Goal: Task Accomplishment & Management: Complete application form

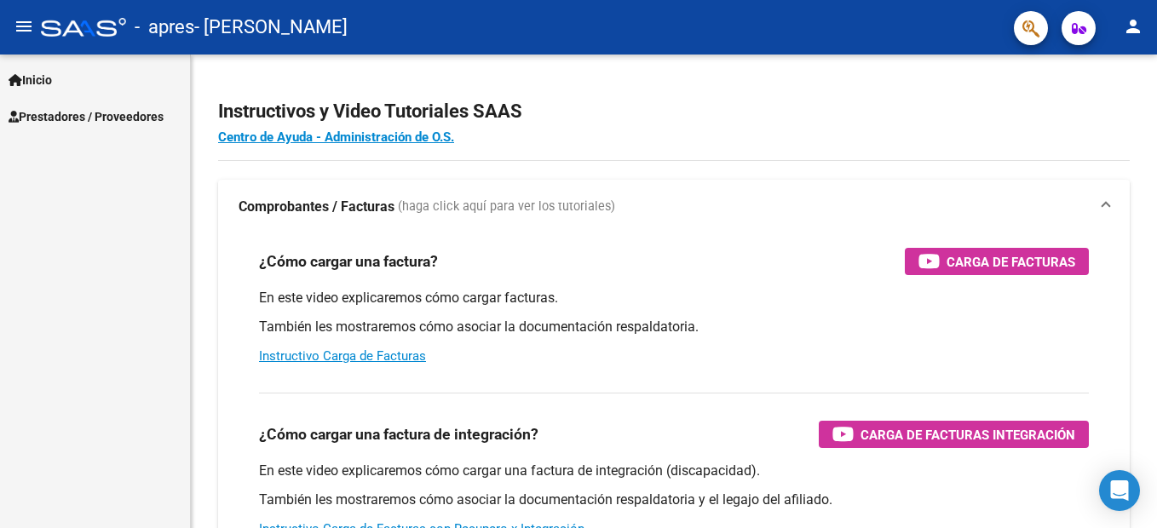
click at [85, 119] on span "Prestadores / Proveedores" at bounding box center [86, 116] width 155 height 19
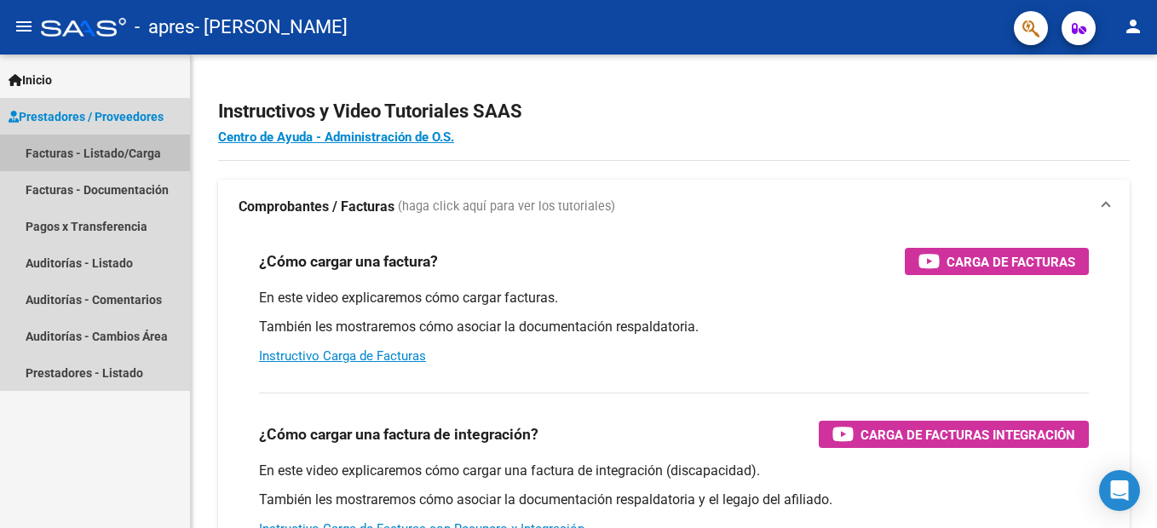
click at [93, 153] on link "Facturas - Listado/Carga" at bounding box center [95, 153] width 190 height 37
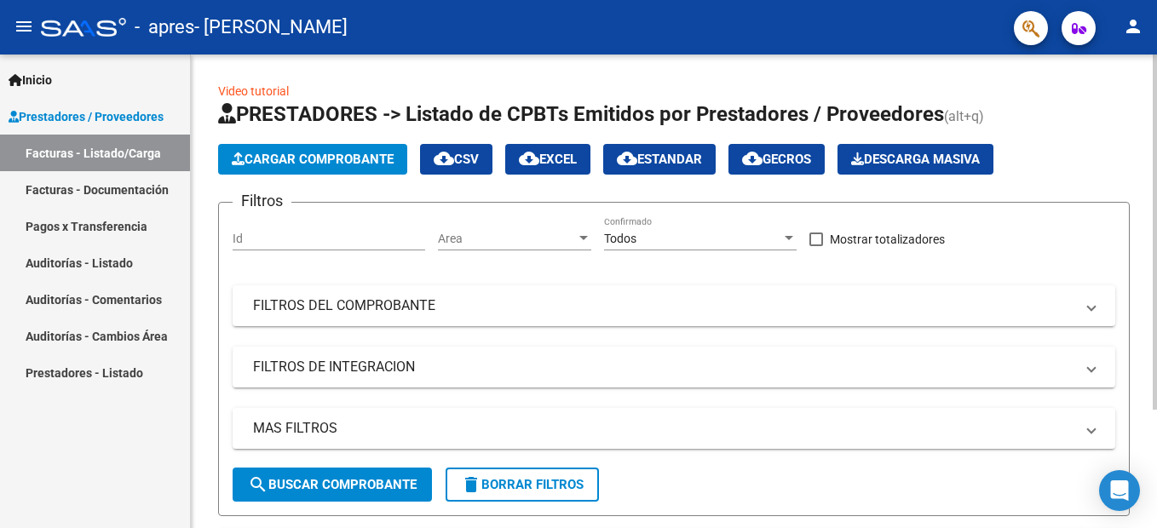
click at [337, 162] on span "Cargar Comprobante" at bounding box center [313, 159] width 162 height 15
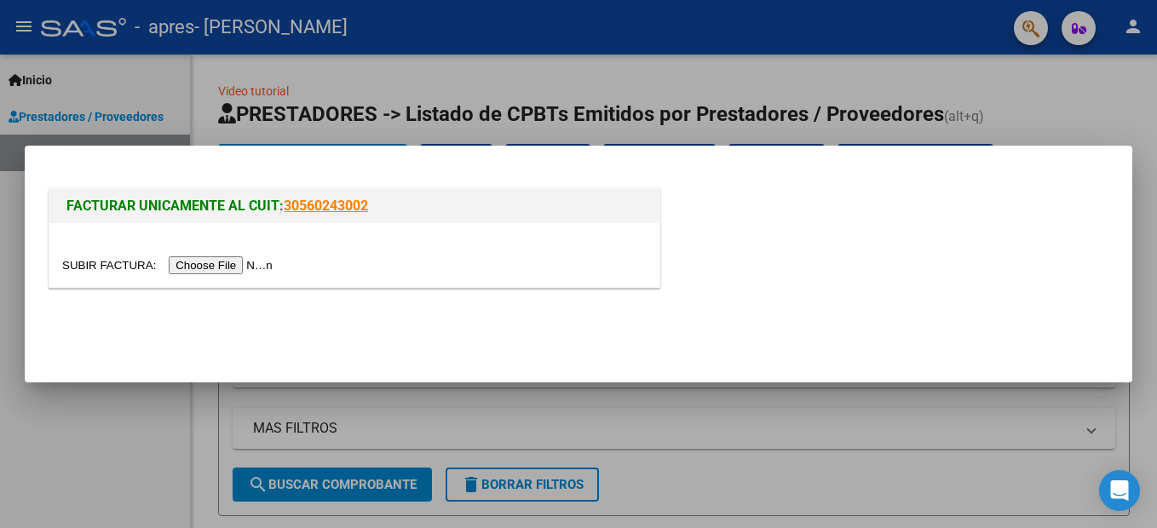
click at [216, 267] on input "file" at bounding box center [170, 265] width 216 height 18
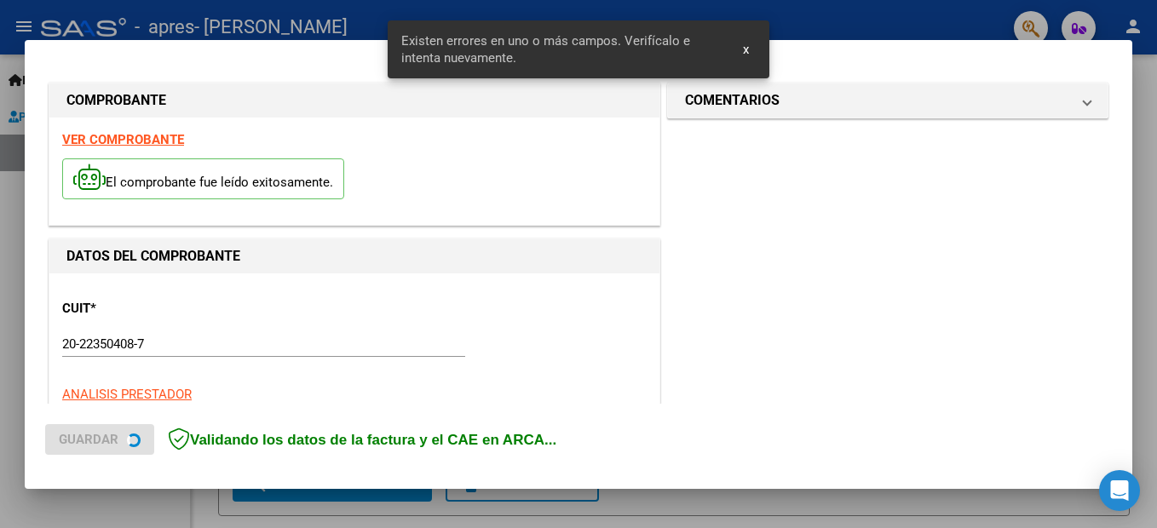
scroll to position [389, 0]
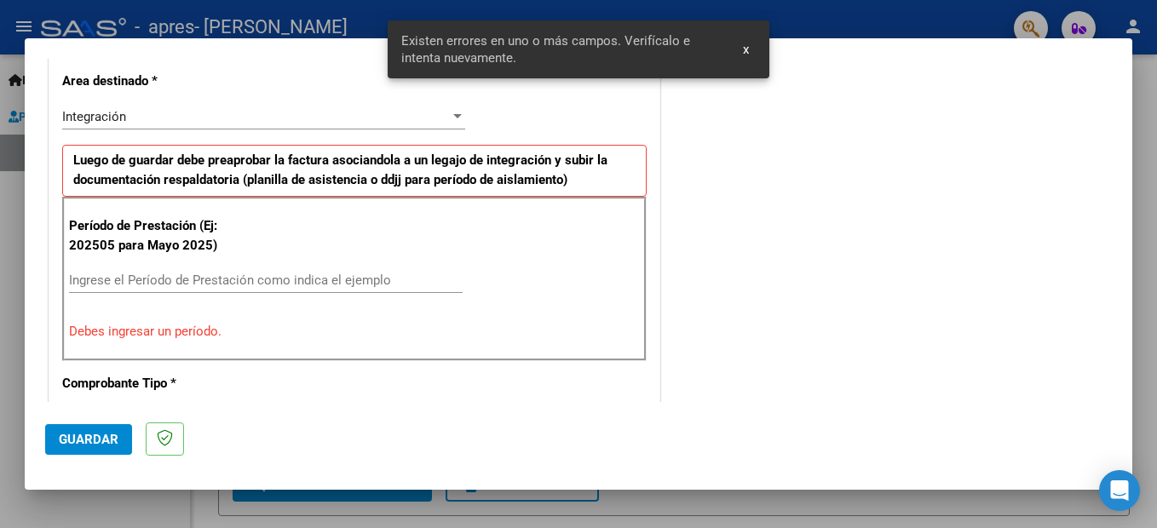
click at [187, 276] on input "Ingrese el Período de Prestación como indica el ejemplo" at bounding box center [266, 280] width 394 height 15
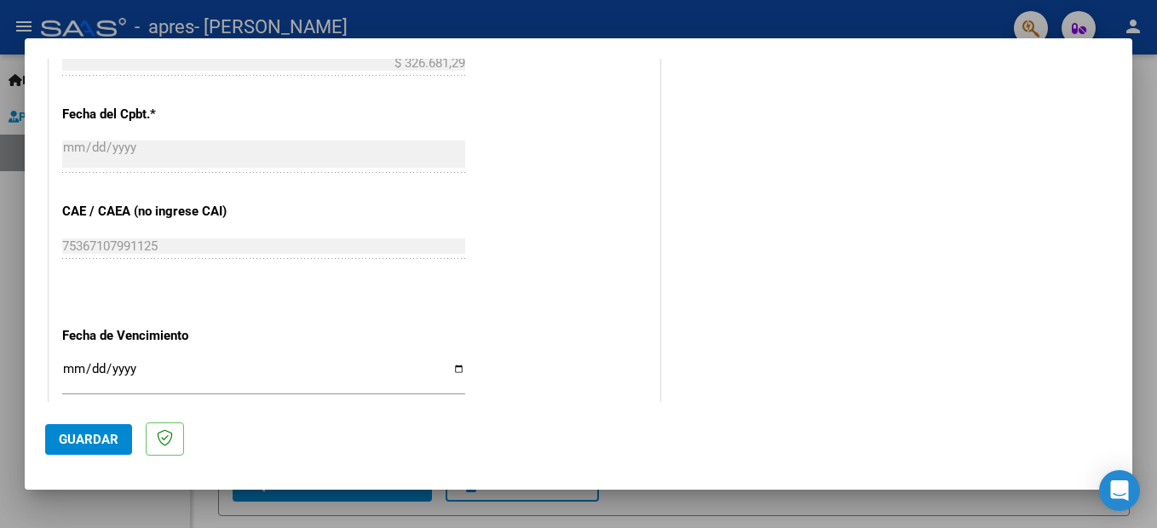
scroll to position [1156, 0]
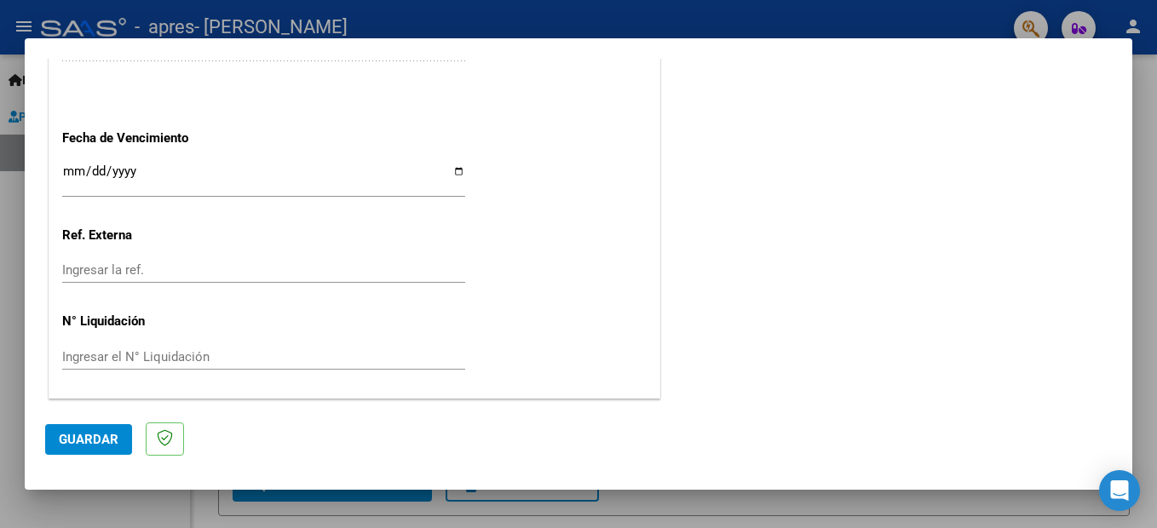
type input "202508"
click at [107, 441] on span "Guardar" at bounding box center [89, 439] width 60 height 15
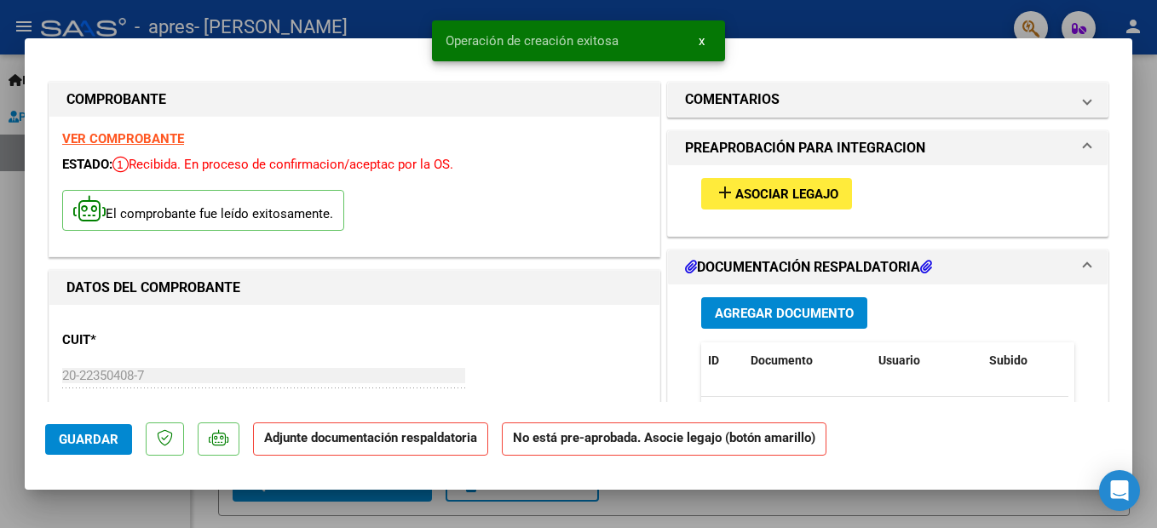
click at [790, 195] on span "Asociar Legajo" at bounding box center [786, 194] width 103 height 15
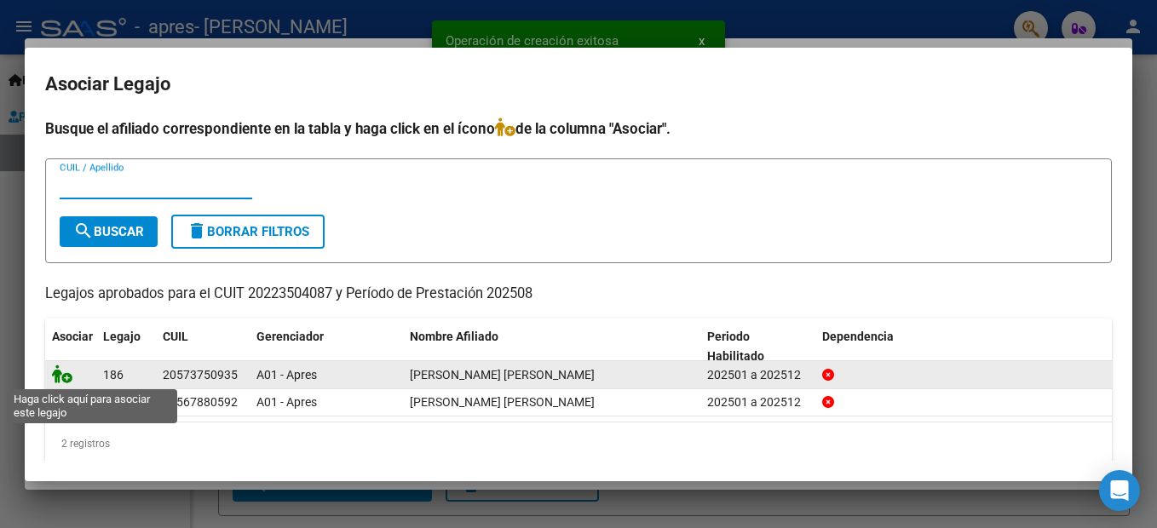
click at [68, 377] on icon at bounding box center [62, 374] width 20 height 19
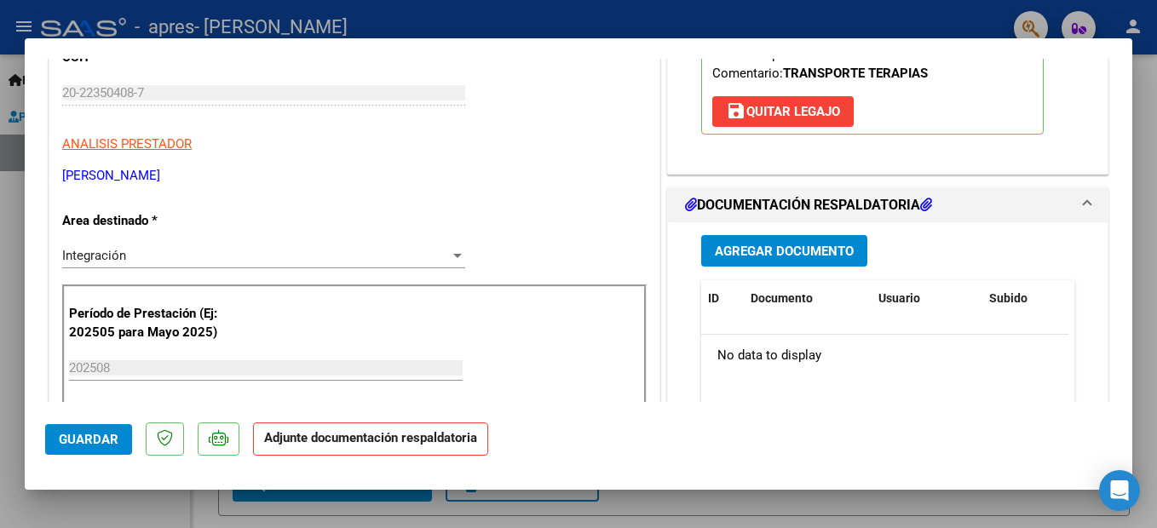
scroll to position [341, 0]
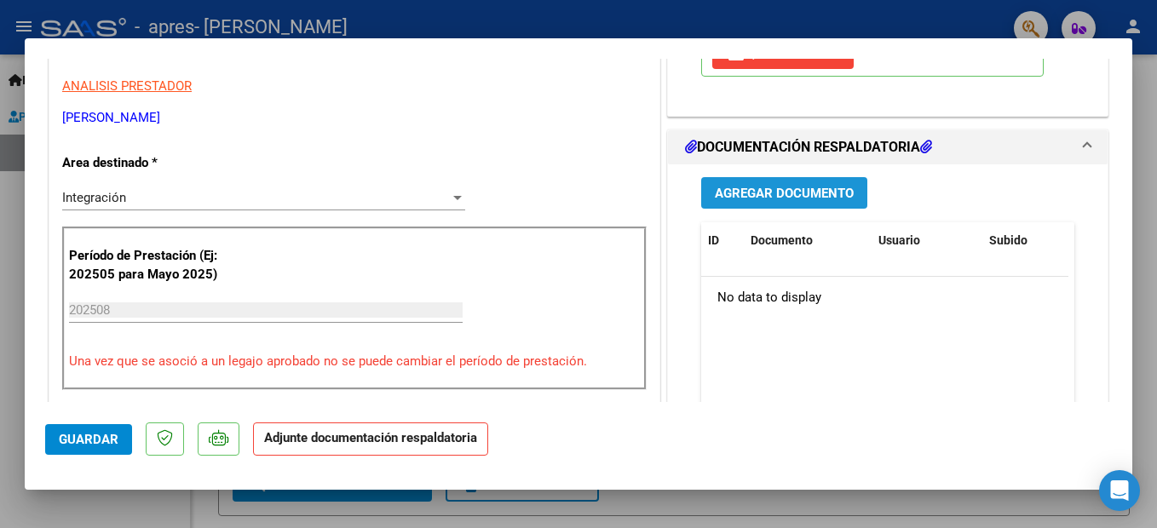
click at [769, 193] on span "Agregar Documento" at bounding box center [784, 193] width 139 height 15
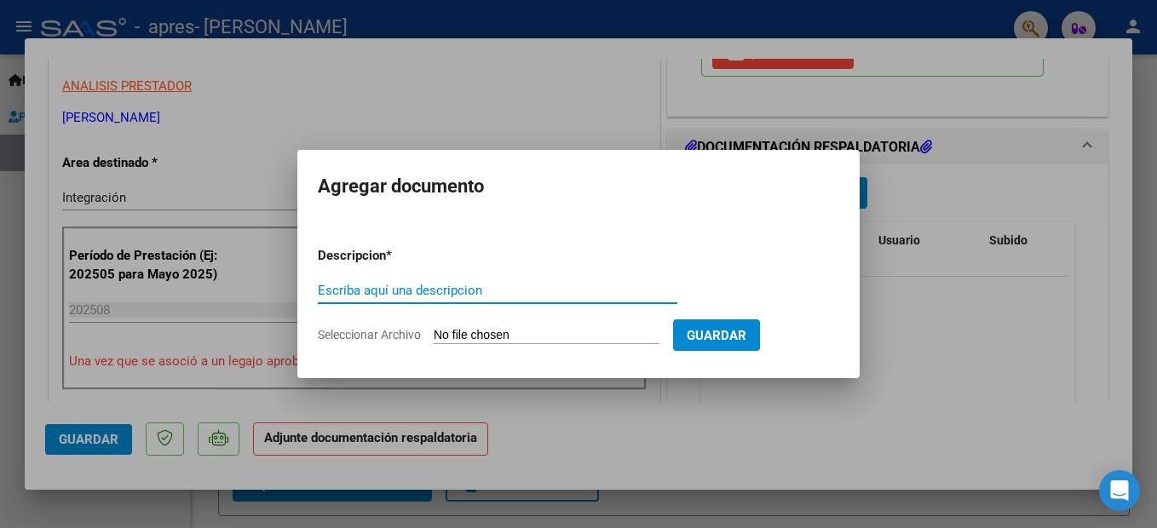
click at [423, 285] on input "Escriba aquí una descripcion" at bounding box center [498, 290] width 360 height 15
type input "a"
type input "asistencia Agosto"
click at [746, 337] on span "Guardar" at bounding box center [717, 335] width 60 height 15
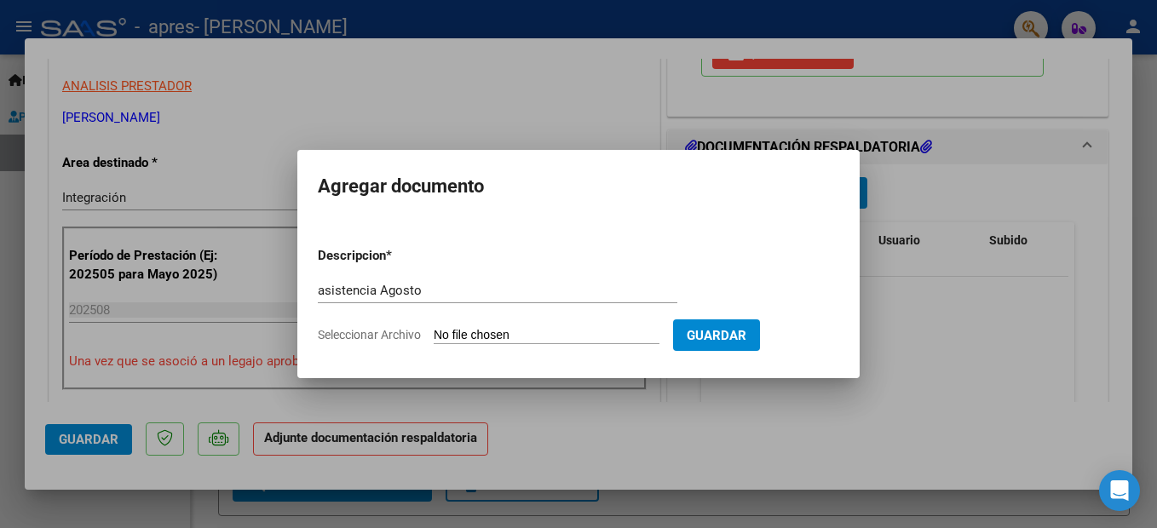
click at [554, 336] on input "Seleccionar Archivo" at bounding box center [547, 336] width 226 height 16
type input "C:\fakepath\autorización [PERSON_NAME] terapias .pdf"
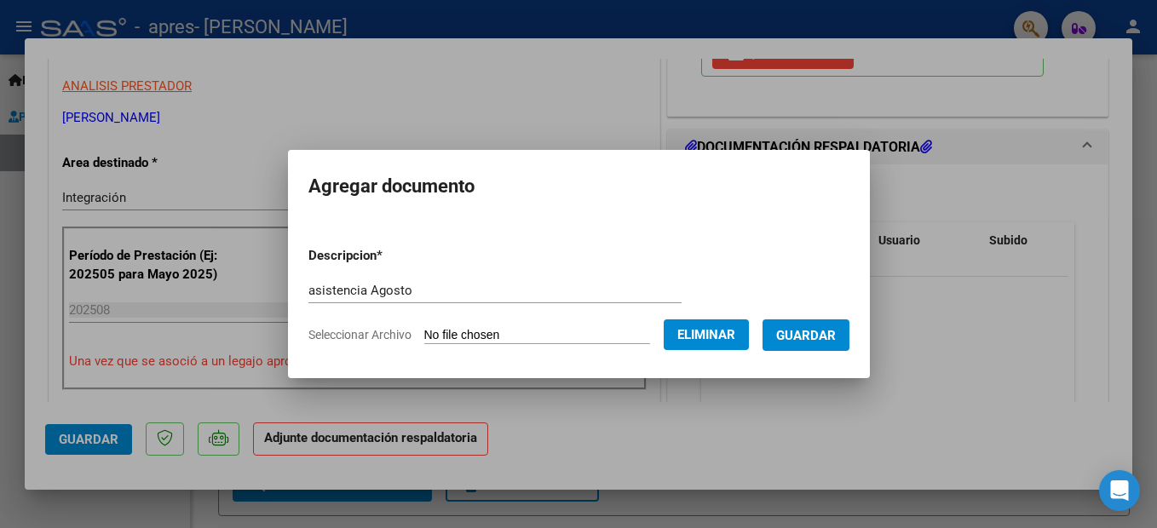
click at [418, 289] on input "asistencia Agosto" at bounding box center [494, 290] width 373 height 15
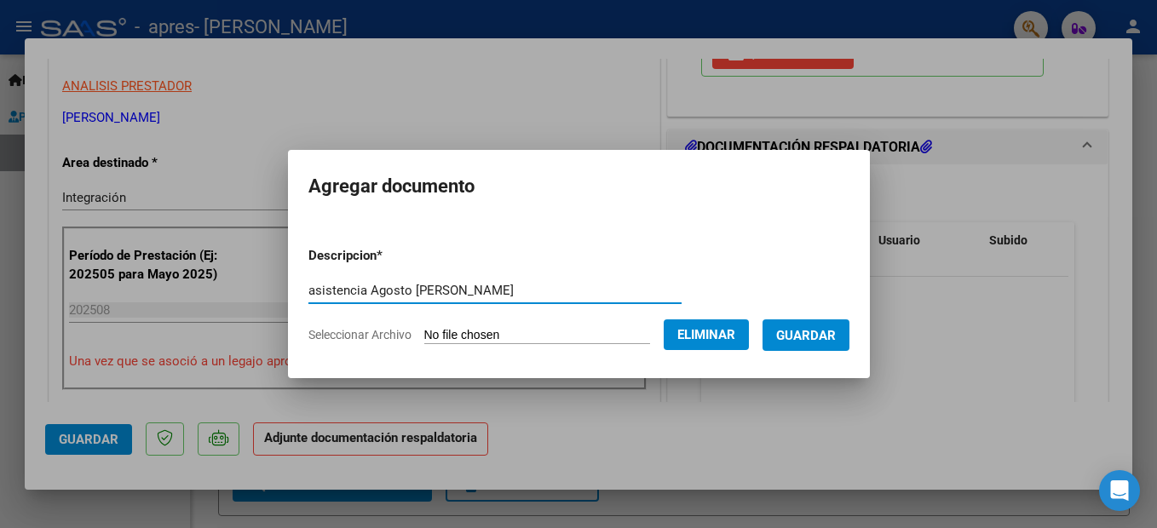
click at [383, 291] on input "asistencia Agosto [PERSON_NAME]" at bounding box center [494, 290] width 373 height 15
type input "autorización [PERSON_NAME]"
click at [832, 339] on span "Guardar" at bounding box center [806, 335] width 60 height 15
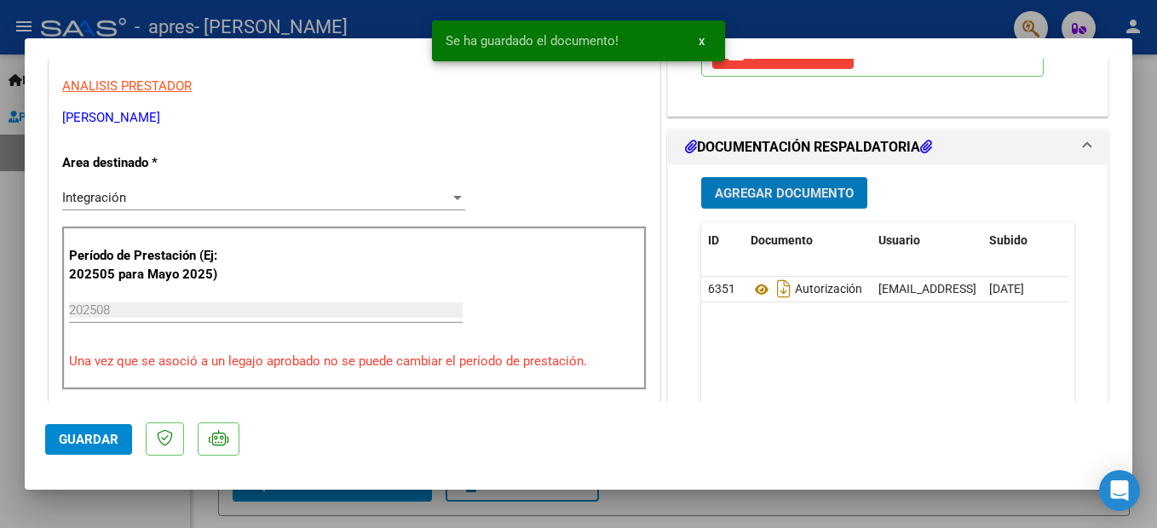
click at [786, 193] on span "Agregar Documento" at bounding box center [784, 193] width 139 height 15
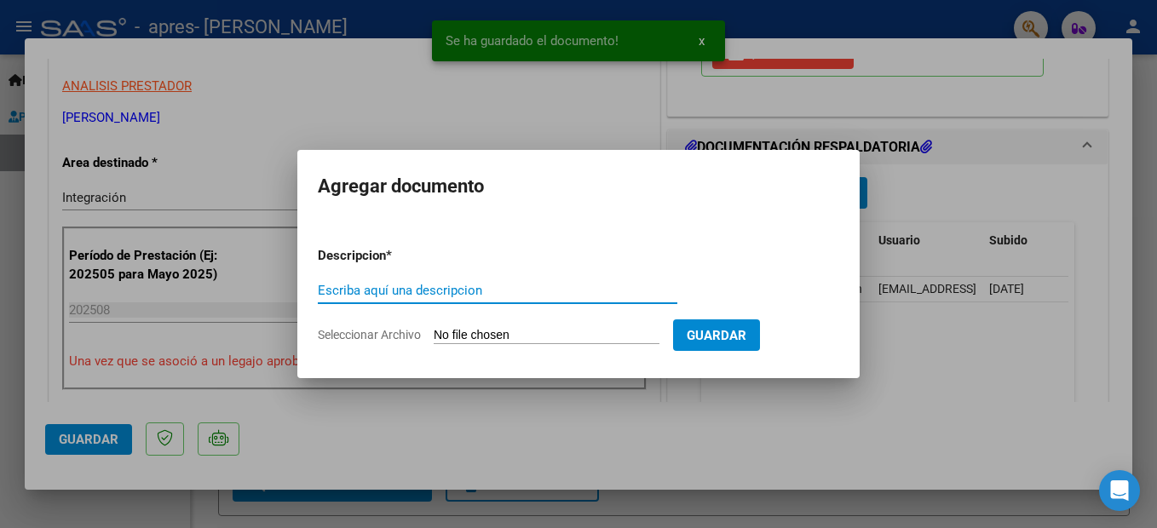
click at [477, 292] on input "Escriba aquí una descripcion" at bounding box center [498, 290] width 360 height 15
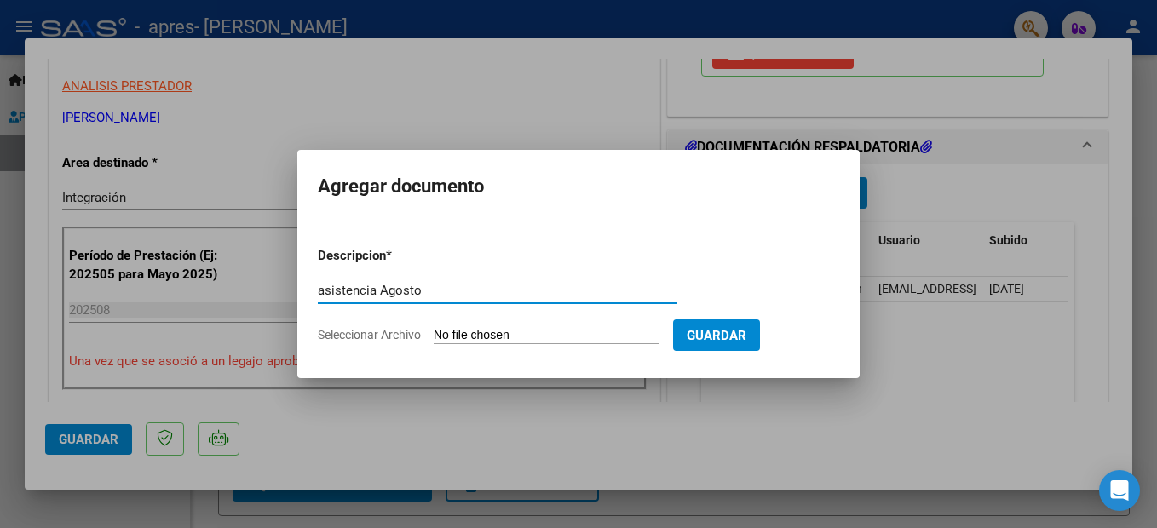
type input "asistencia Agosto"
click at [480, 336] on input "Seleccionar Archivo" at bounding box center [547, 336] width 226 height 16
type input "C:\fakepath\asistencia [PERSON_NAME] terapias.pdf"
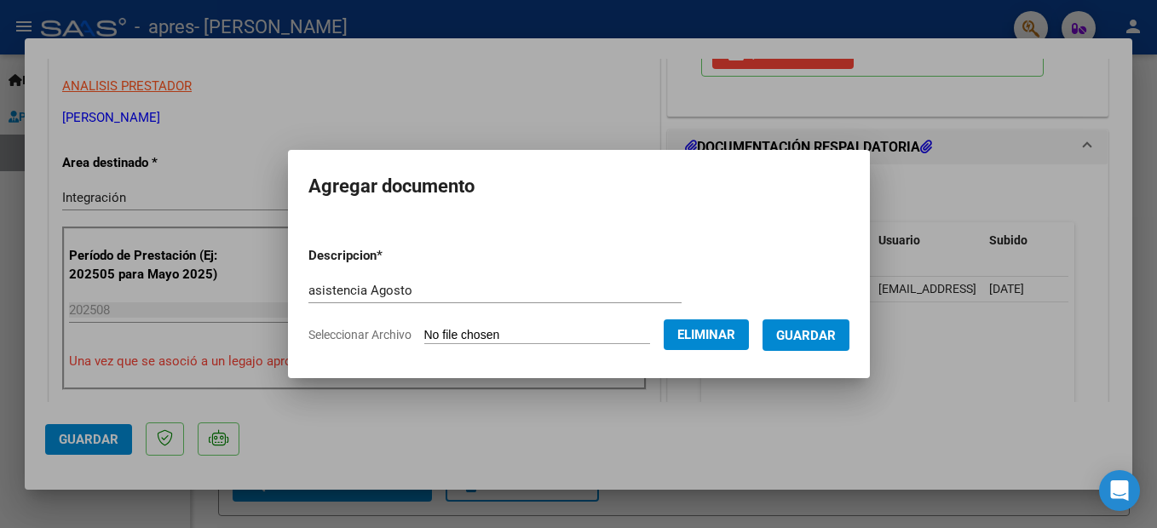
click at [831, 337] on span "Guardar" at bounding box center [806, 335] width 60 height 15
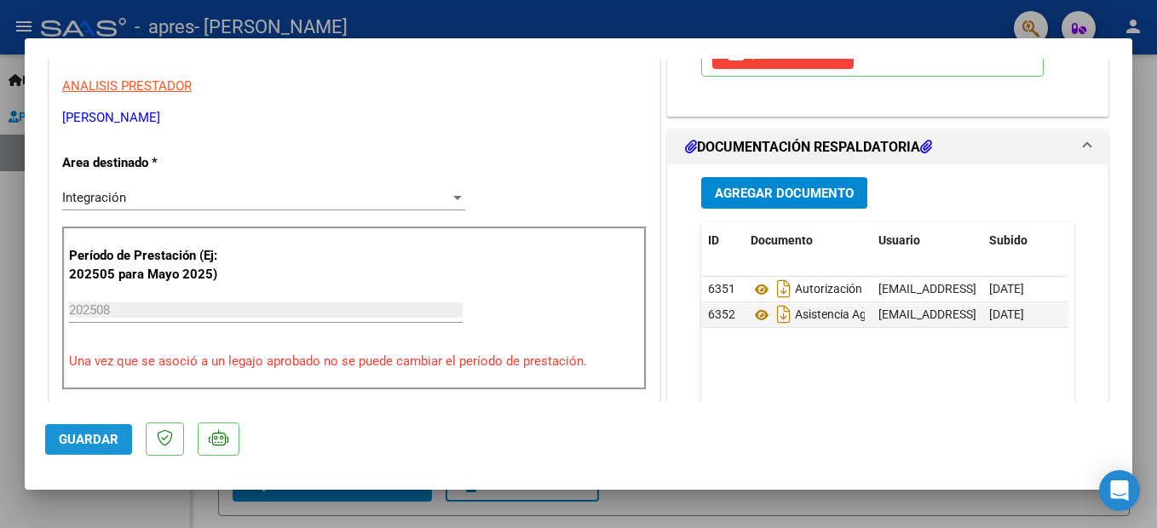
click at [94, 441] on span "Guardar" at bounding box center [89, 439] width 60 height 15
click at [291, 19] on div at bounding box center [578, 264] width 1157 height 528
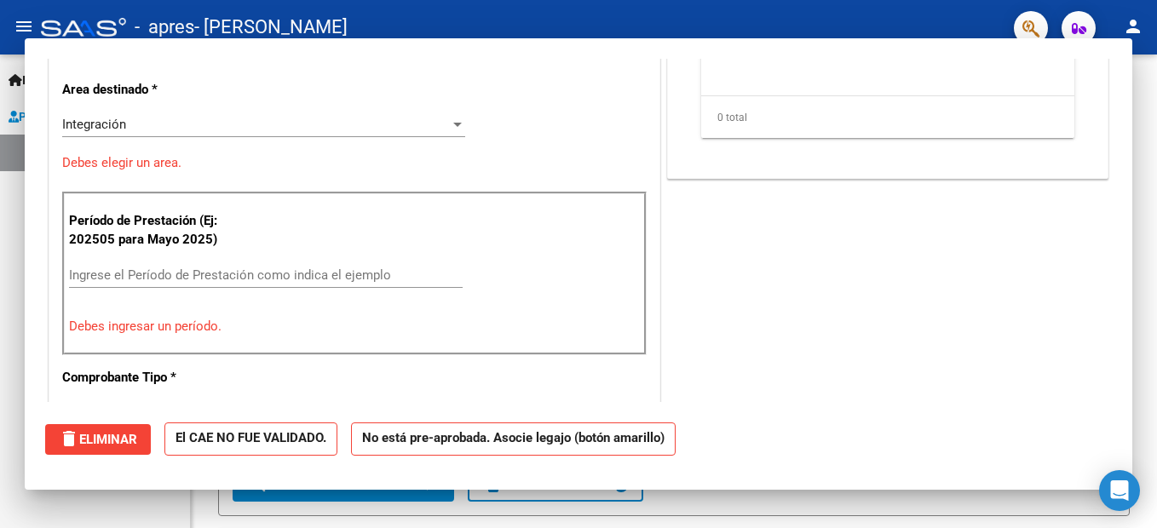
scroll to position [0, 0]
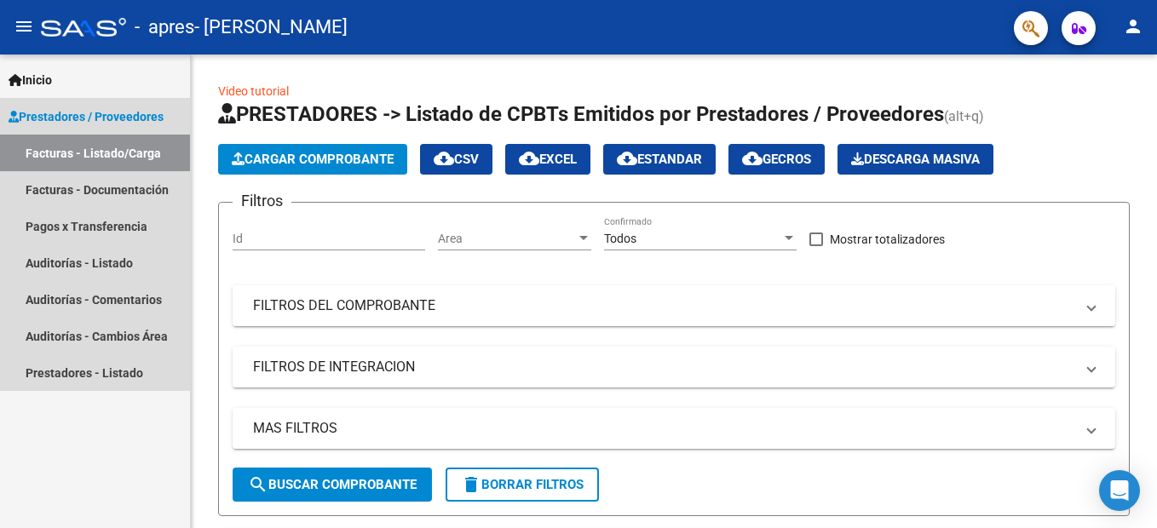
click at [80, 152] on link "Facturas - Listado/Carga" at bounding box center [95, 153] width 190 height 37
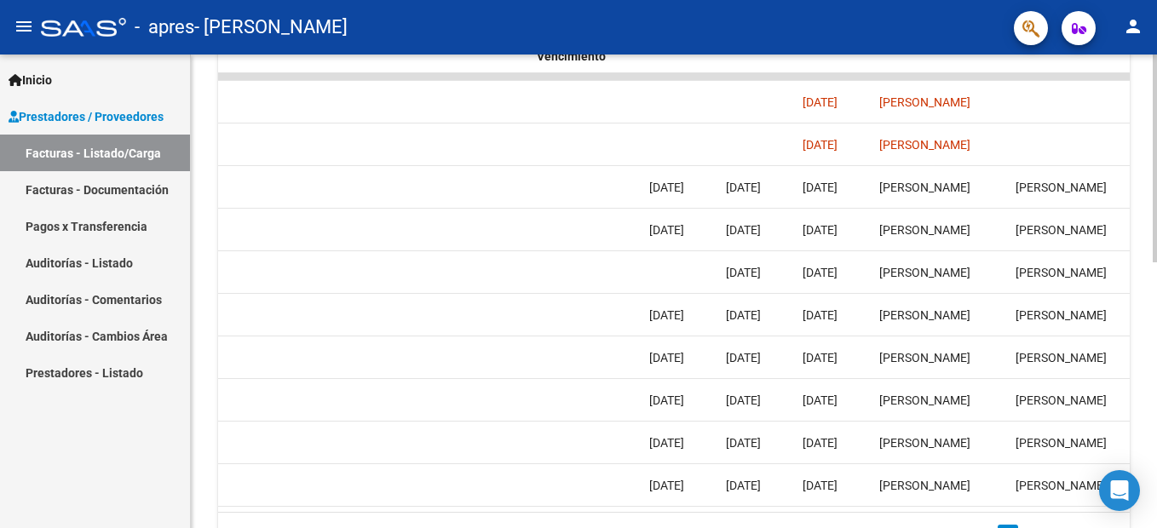
scroll to position [0, 2681]
